Goal: Task Accomplishment & Management: Use online tool/utility

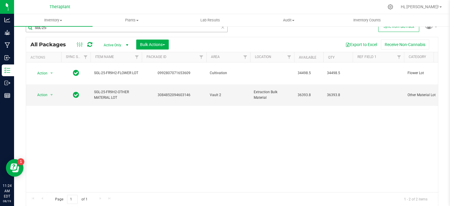
click at [120, 30] on input "SGL-25-" at bounding box center [127, 27] width 202 height 9
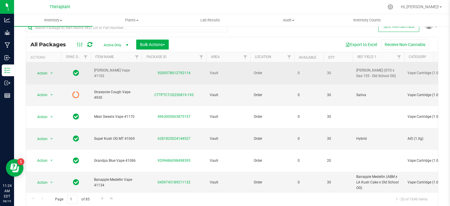
scroll to position [0, 11]
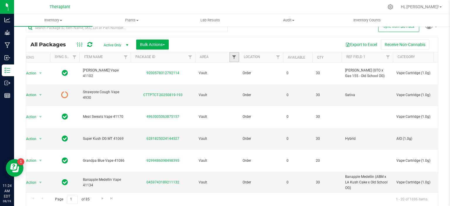
click at [235, 57] on span "Filter" at bounding box center [234, 57] width 5 height 5
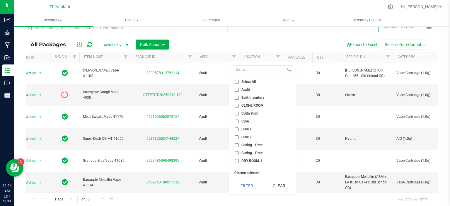
click at [243, 135] on span "Cure 2" at bounding box center [247, 137] width 10 height 4
click at [239, 135] on input "Cure 2" at bounding box center [237, 137] width 4 height 4
checkbox input "true"
click at [242, 189] on button "Filter" at bounding box center [247, 185] width 28 height 13
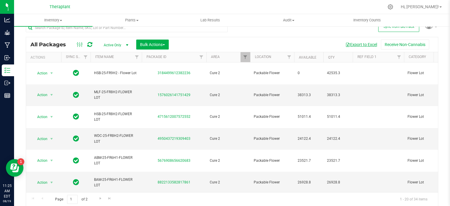
click at [360, 46] on button "Export to Excel" at bounding box center [361, 45] width 39 height 10
